Goal: Transaction & Acquisition: Purchase product/service

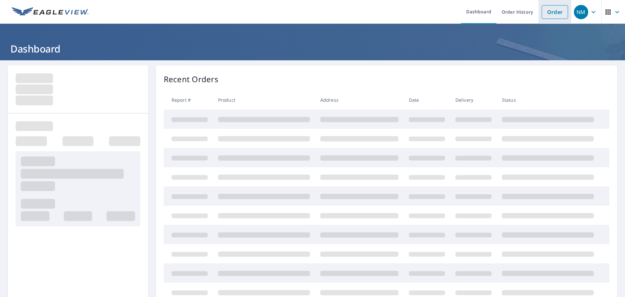
click at [552, 12] on link "Order" at bounding box center [555, 12] width 26 height 14
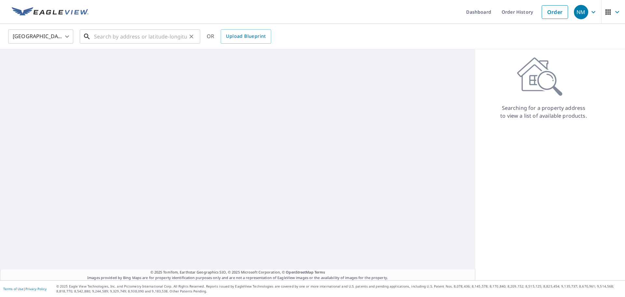
click at [173, 28] on input "text" at bounding box center [140, 36] width 93 height 18
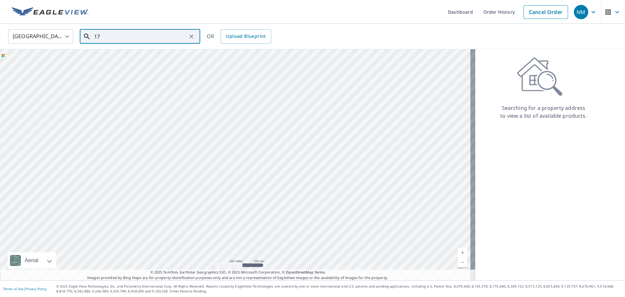
click at [113, 38] on input "17" at bounding box center [140, 36] width 93 height 18
click at [127, 57] on ul "Match not found" at bounding box center [140, 53] width 120 height 17
click at [131, 62] on p "Yakima, [GEOGRAPHIC_DATA] 98908" at bounding box center [144, 62] width 102 height 7
type input "[STREET_ADDRESS][PERSON_NAME]"
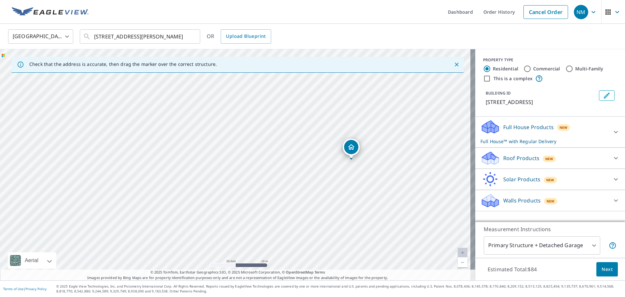
drag, startPoint x: 345, startPoint y: 148, endPoint x: 357, endPoint y: 154, distance: 13.3
click at [561, 165] on div "Roof Products New" at bounding box center [545, 157] width 128 height 15
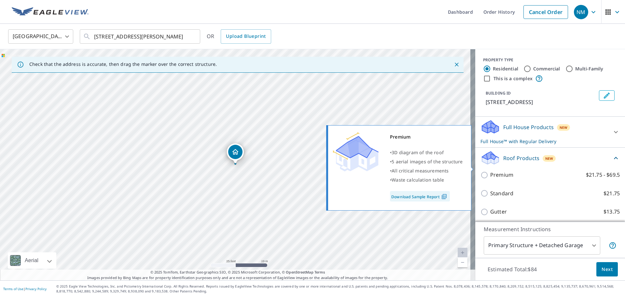
scroll to position [63, 0]
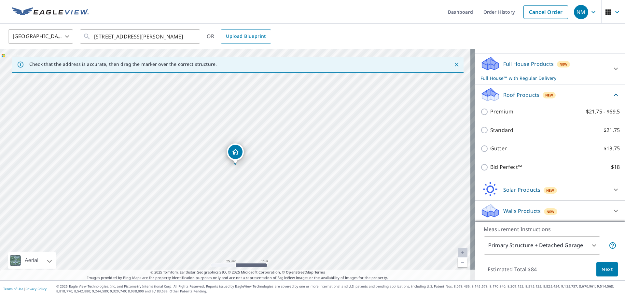
click at [497, 168] on p "Bid Perfect™" at bounding box center [506, 167] width 32 height 8
click at [490, 168] on input "Bid Perfect™ $18" at bounding box center [486, 167] width 10 height 8
checkbox input "true"
checkbox input "false"
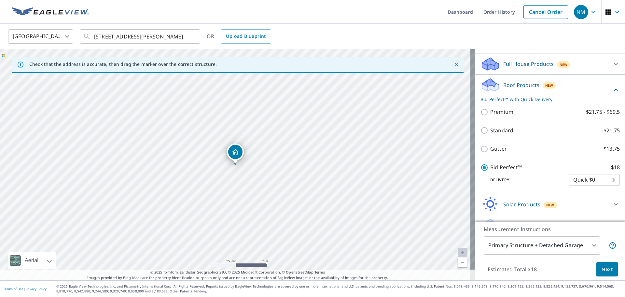
click at [605, 268] on span "Next" at bounding box center [607, 269] width 11 height 8
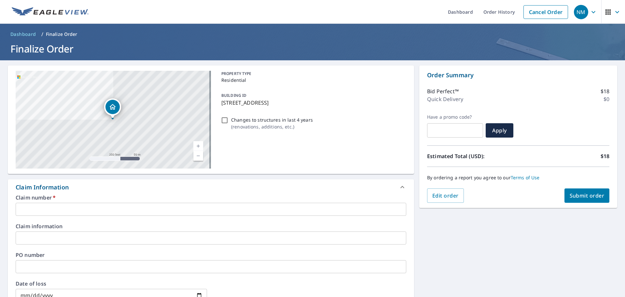
click at [67, 205] on input "text" at bounding box center [211, 209] width 391 height 13
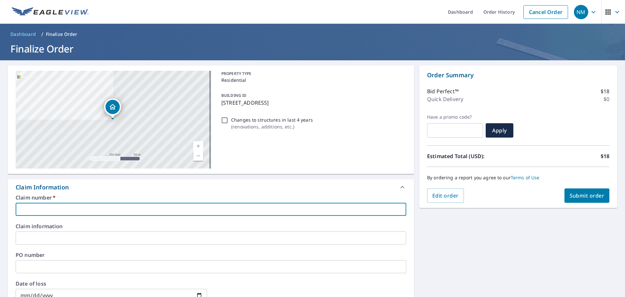
type input "Y"
checkbox input "true"
type input "YA"
checkbox input "true"
type input "YAK"
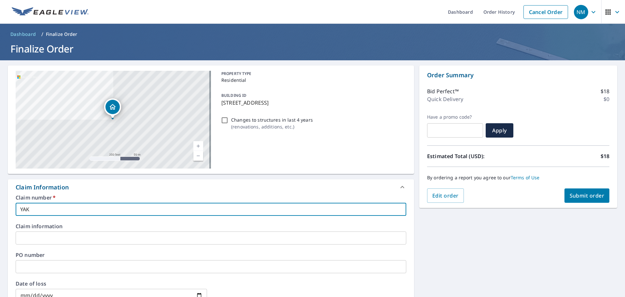
checkbox input "true"
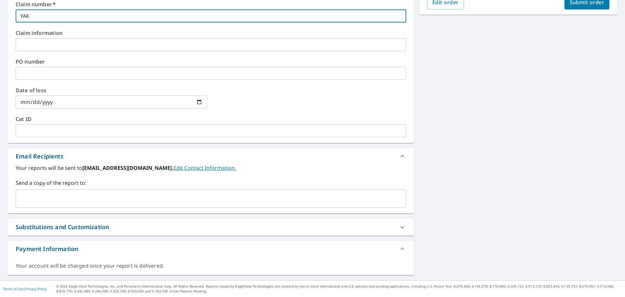
type input "YAK"
click at [55, 196] on input "text" at bounding box center [206, 198] width 375 height 12
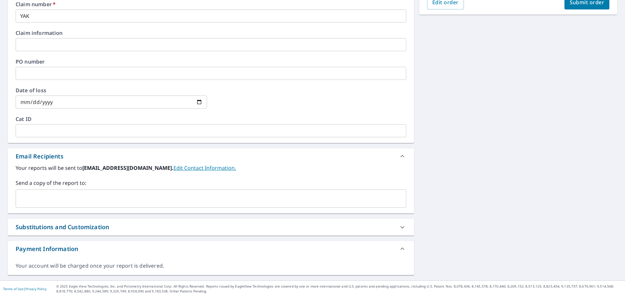
click at [129, 202] on input "text" at bounding box center [206, 198] width 375 height 12
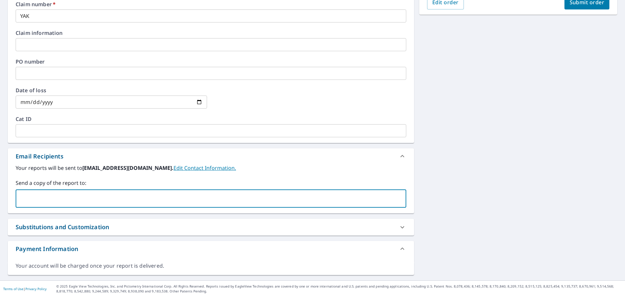
paste input "[EMAIL_ADDRESS][DOMAIN_NAME]"
type input "[EMAIL_ADDRESS][DOMAIN_NAME]"
checkbox input "true"
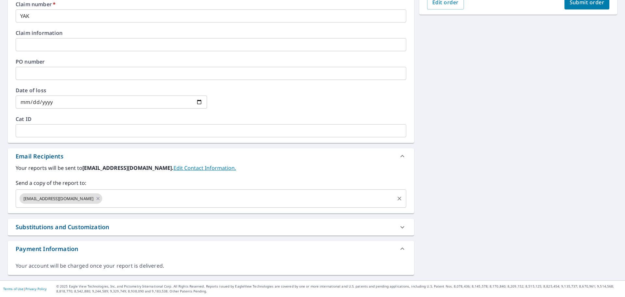
click at [194, 199] on input "text" at bounding box center [248, 198] width 290 height 12
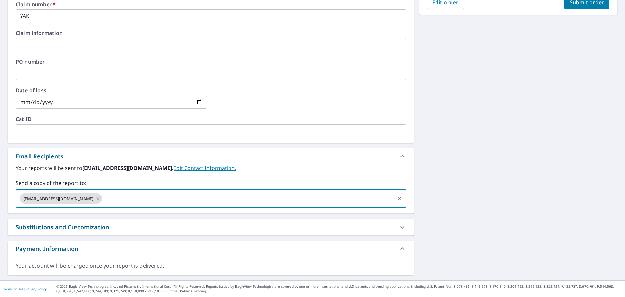
paste input "[PERSON_NAME][EMAIL_ADDRESS][PERSON_NAME][PERSON_NAME][DOMAIN_NAME]"
type input "[PERSON_NAME][EMAIL_ADDRESS][PERSON_NAME][PERSON_NAME][DOMAIN_NAME]"
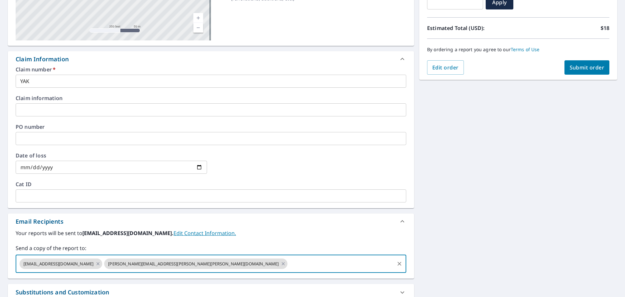
click at [570, 66] on span "Submit order" at bounding box center [587, 67] width 35 height 7
checkbox input "true"
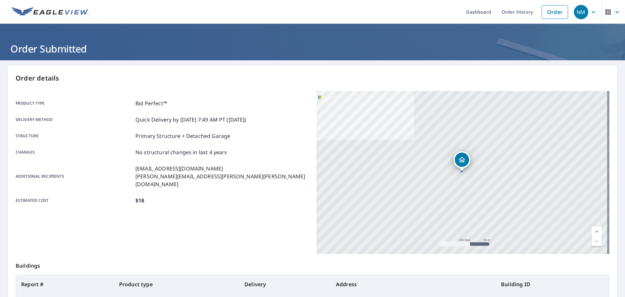
click at [17, 36] on header "Order Submitted" at bounding box center [312, 42] width 625 height 36
click at [60, 42] on h1 "Order Submitted" at bounding box center [312, 48] width 609 height 13
click at [203, 100] on div "Product type Bid Perfect™" at bounding box center [162, 103] width 293 height 8
